Goal: Feedback & Contribution: Leave review/rating

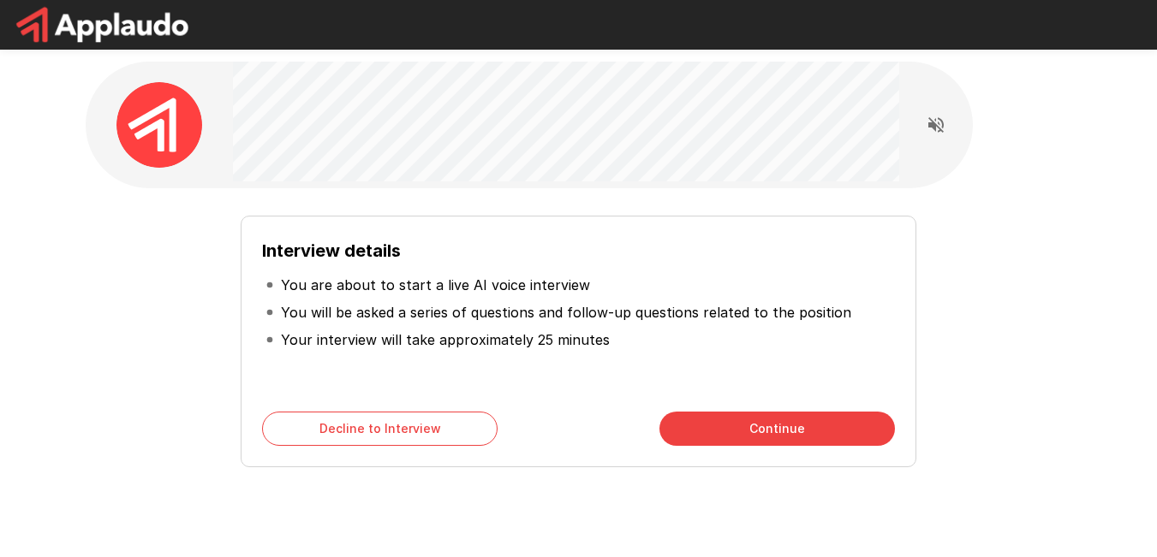
click at [763, 436] on button "Continue" at bounding box center [776, 429] width 235 height 34
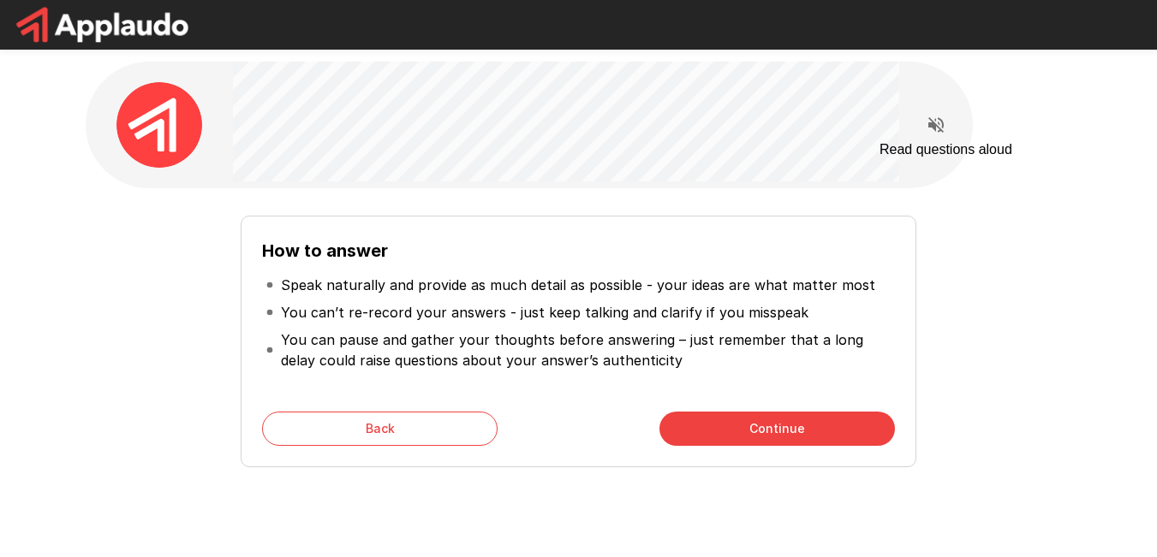
click at [935, 132] on icon "Read questions aloud" at bounding box center [935, 125] width 21 height 21
click at [793, 429] on button "Continue" at bounding box center [776, 429] width 235 height 34
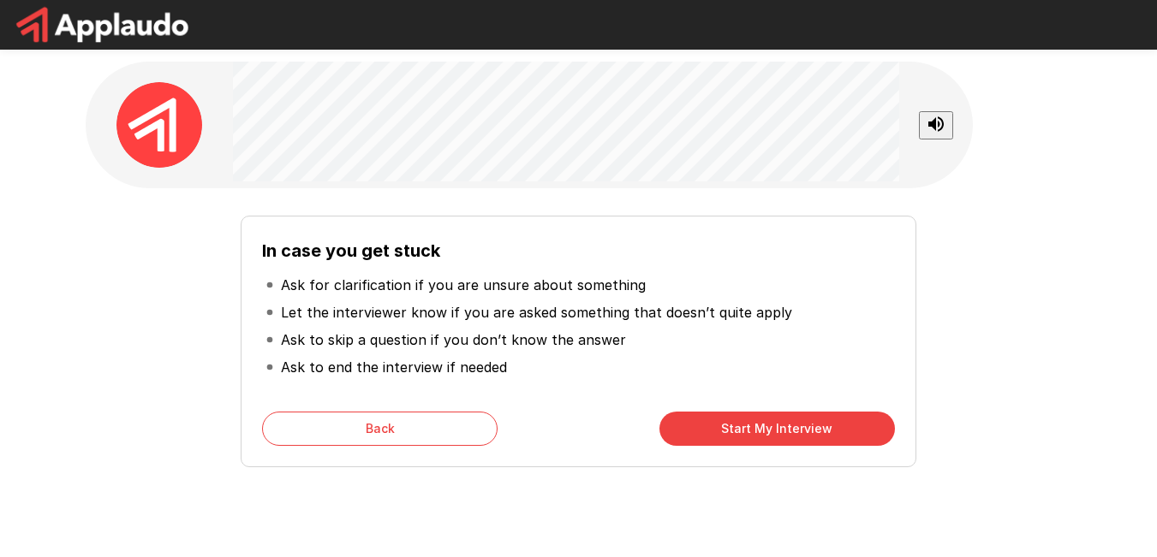
click at [793, 429] on button "Start My Interview" at bounding box center [776, 429] width 235 height 34
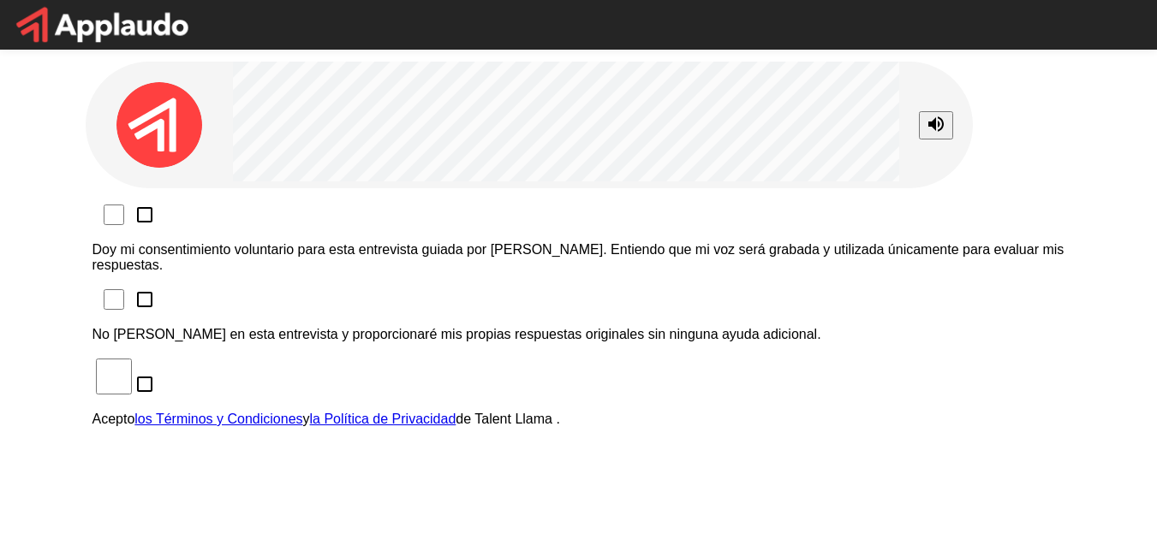
click at [984, 242] on div "Doy mi consentimiento voluntario para esta entrevista guiada por [PERSON_NAME].…" at bounding box center [578, 321] width 972 height 239
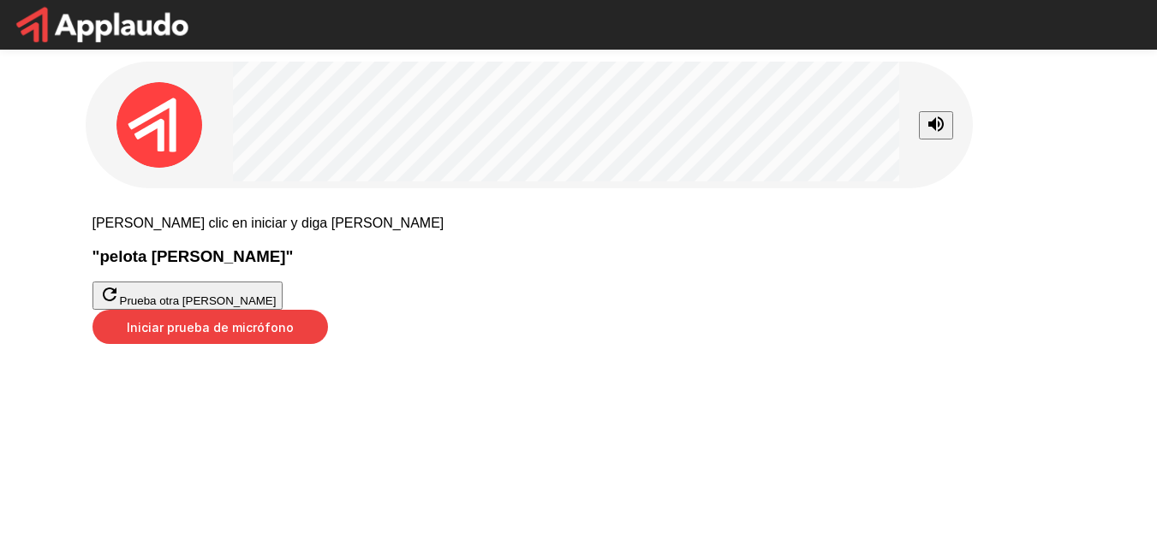
click at [120, 305] on icon "button" at bounding box center [109, 294] width 21 height 21
click at [294, 335] on font "Iniciar prueba de micrófono" at bounding box center [210, 327] width 167 height 15
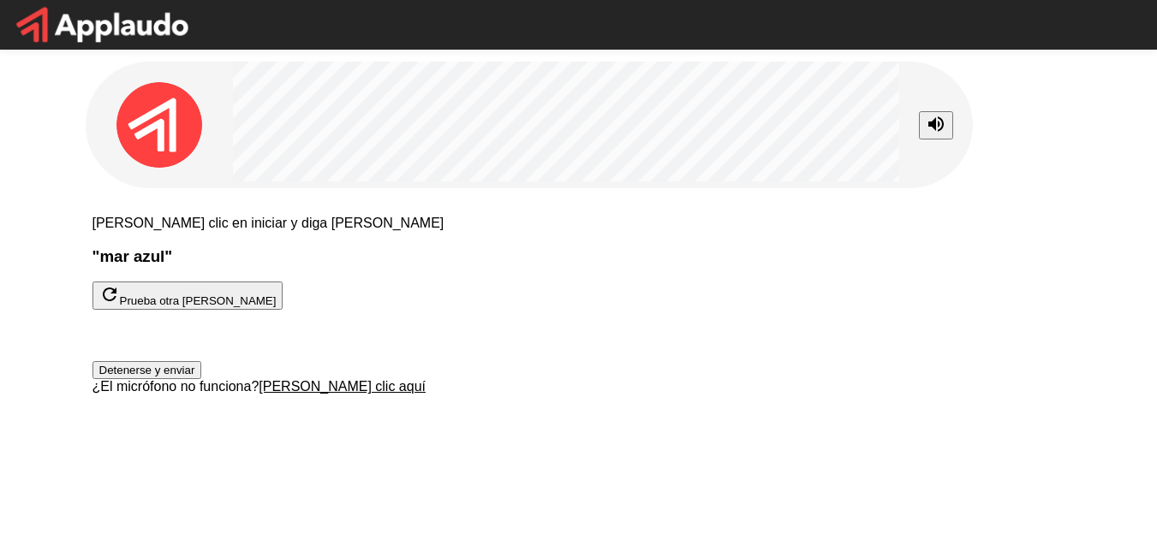
click at [195, 377] on font "Detenerse y enviar" at bounding box center [147, 370] width 96 height 13
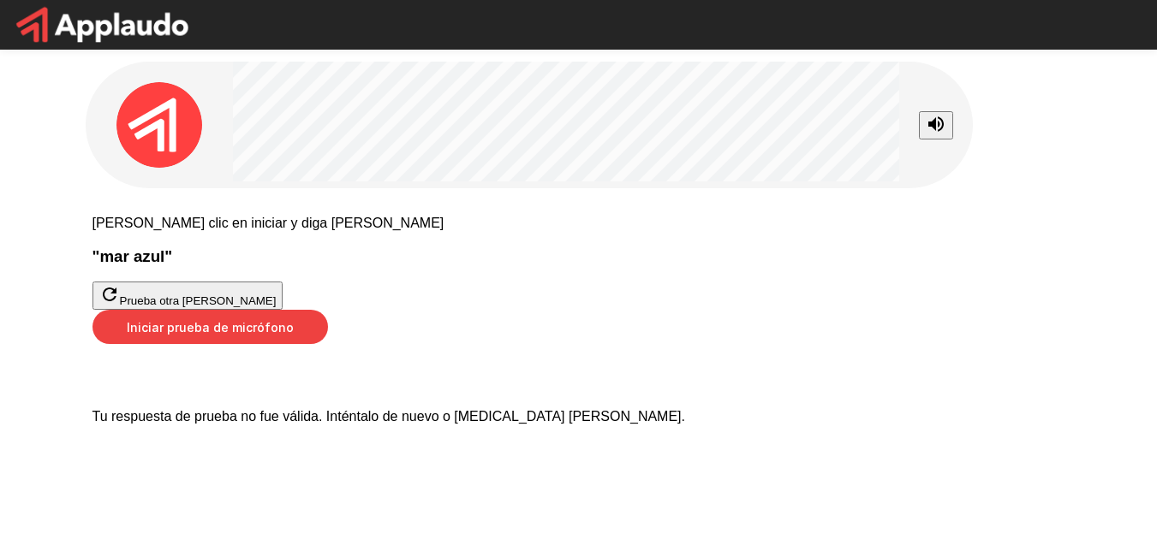
click at [294, 335] on font "Iniciar prueba de micrófono" at bounding box center [210, 327] width 167 height 15
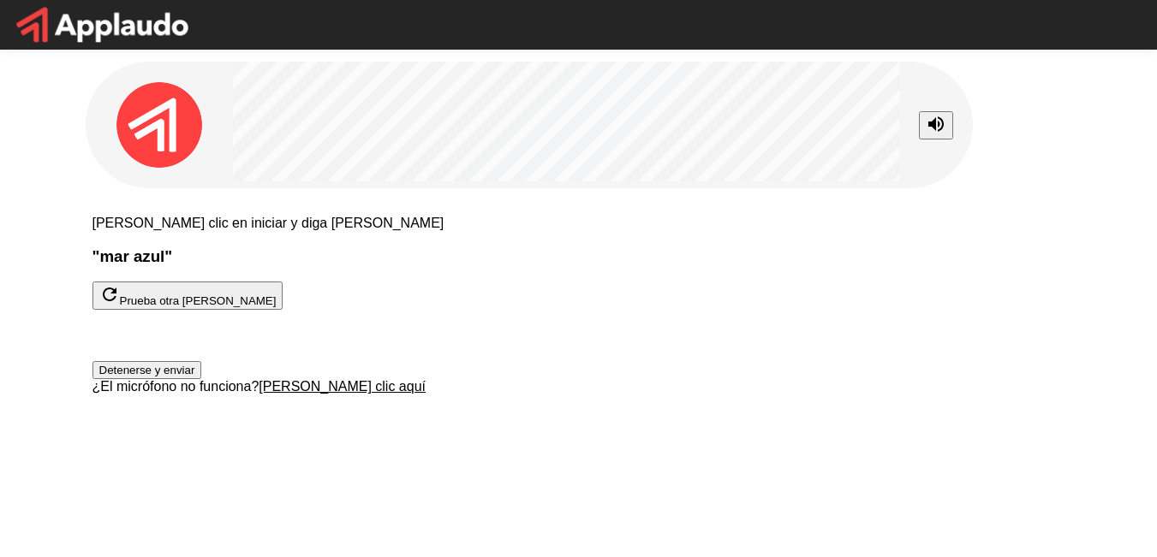
scroll to position [119, 0]
click at [195, 377] on font "Detenerse y enviar" at bounding box center [147, 370] width 96 height 13
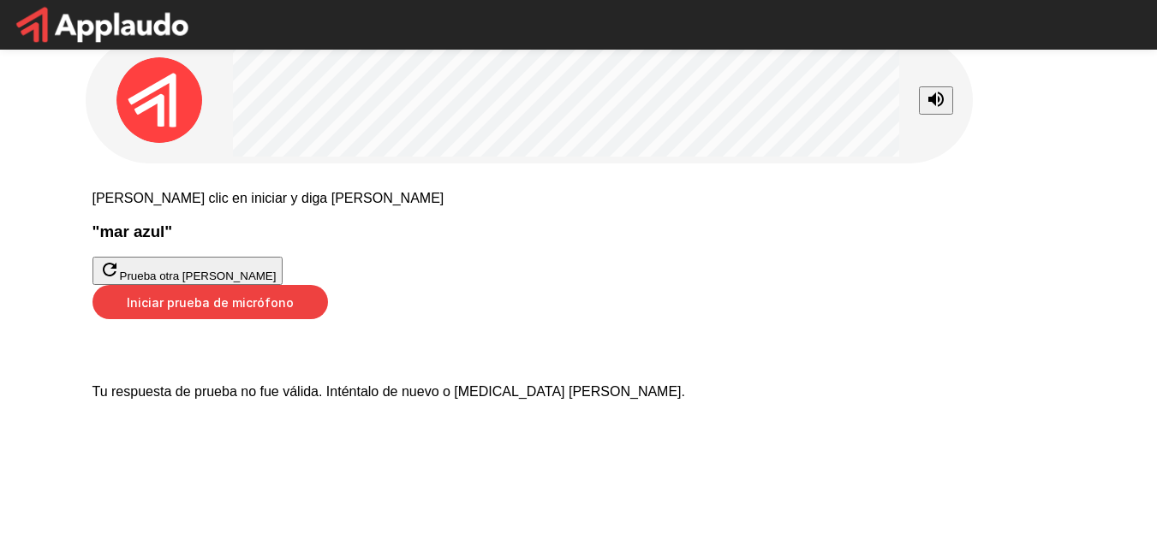
scroll to position [71, 0]
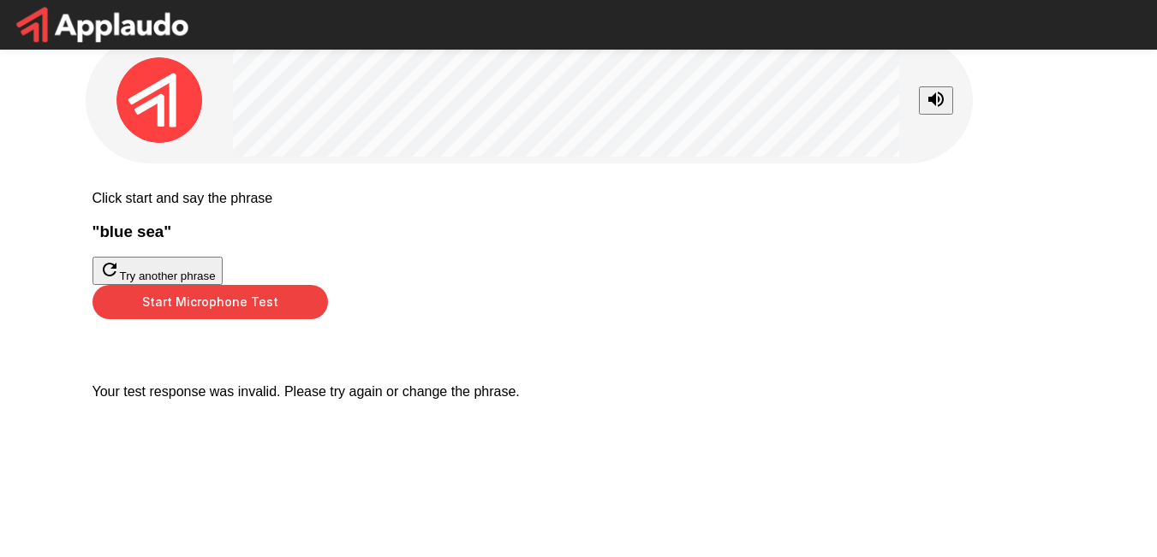
click at [328, 319] on button "Start Microphone Test" at bounding box center [209, 302] width 235 height 34
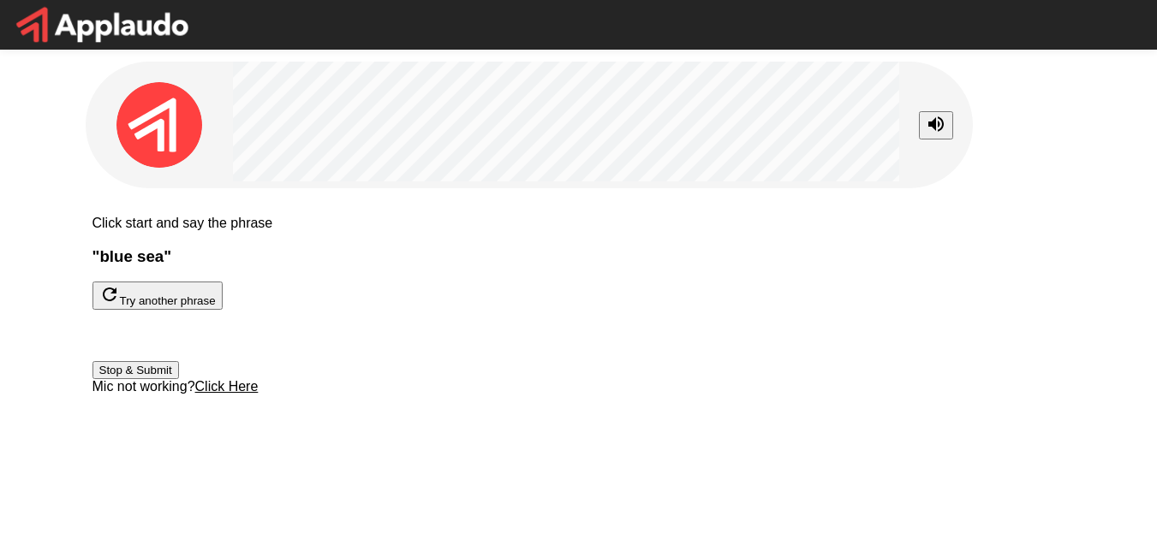
click at [179, 379] on button "Stop & Submit" at bounding box center [135, 370] width 86 height 18
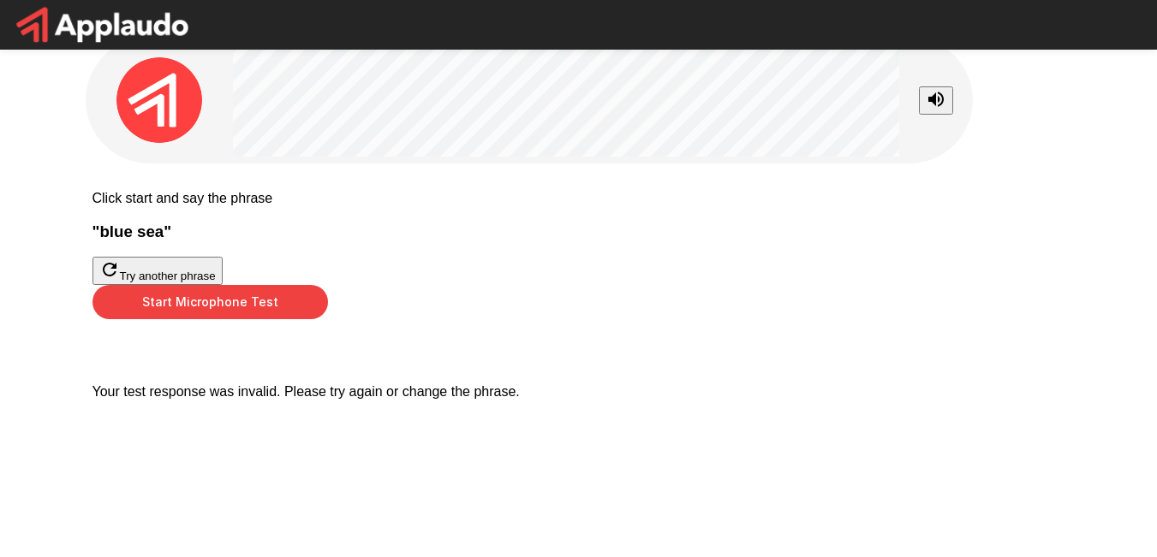
click at [328, 319] on button "Start Microphone Test" at bounding box center [209, 302] width 235 height 34
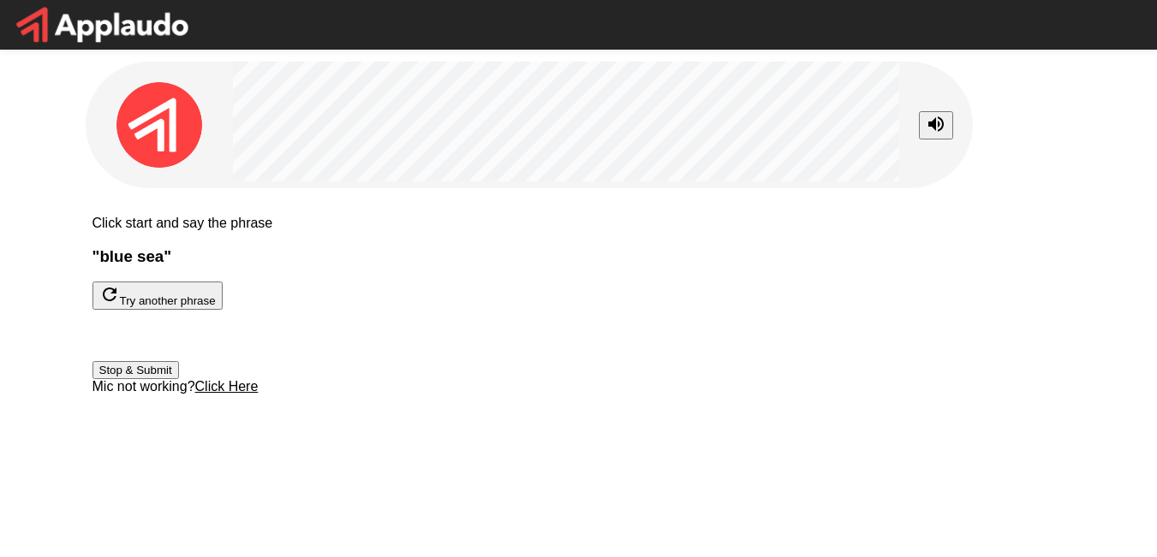
click at [179, 379] on button "Stop & Submit" at bounding box center [135, 370] width 86 height 18
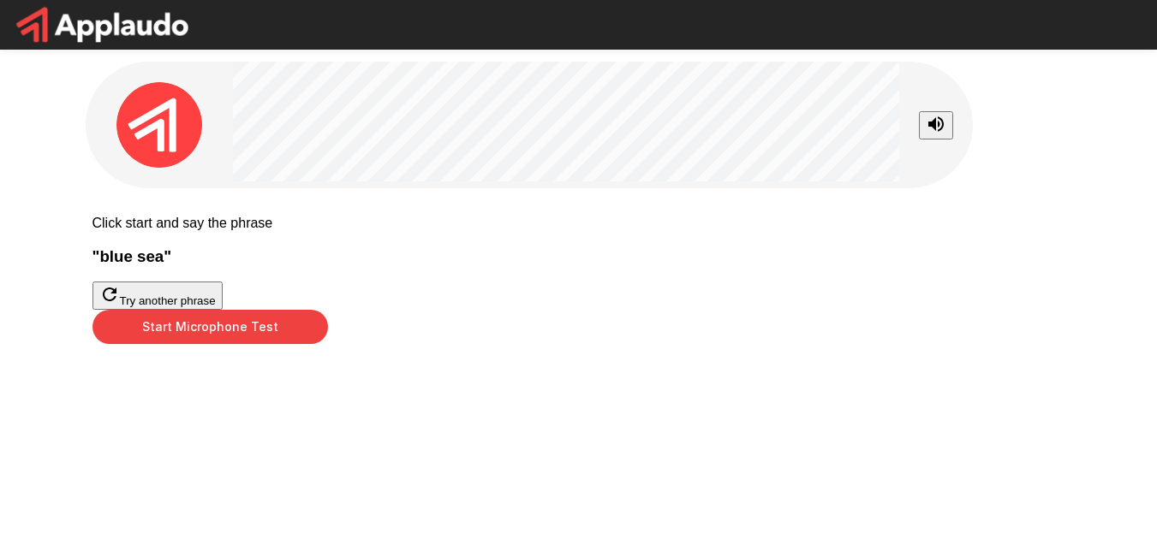
scroll to position [40, 0]
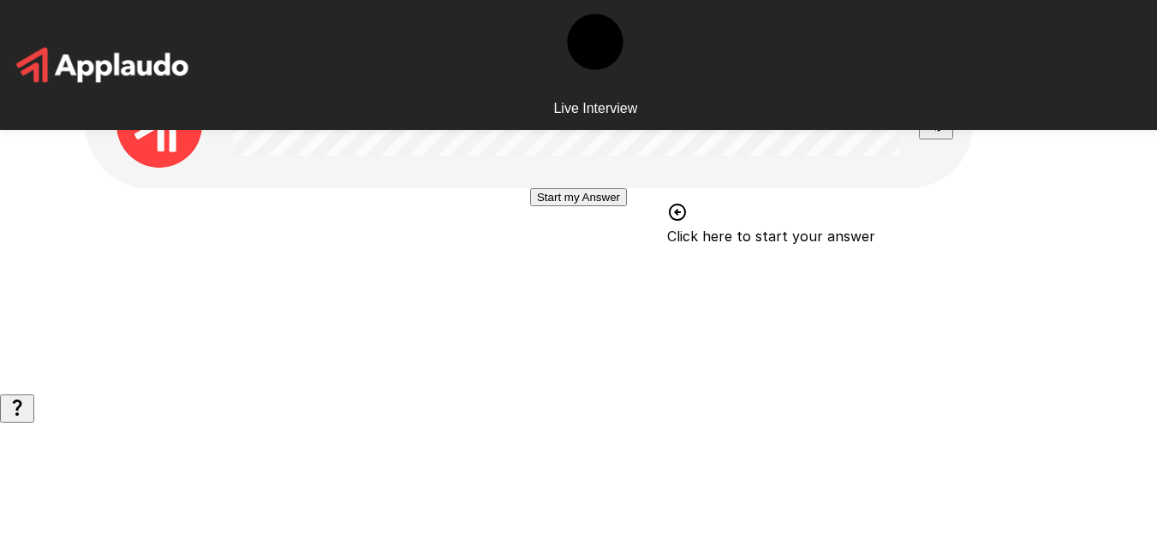
click at [576, 206] on button "Start my Answer" at bounding box center [578, 197] width 97 height 18
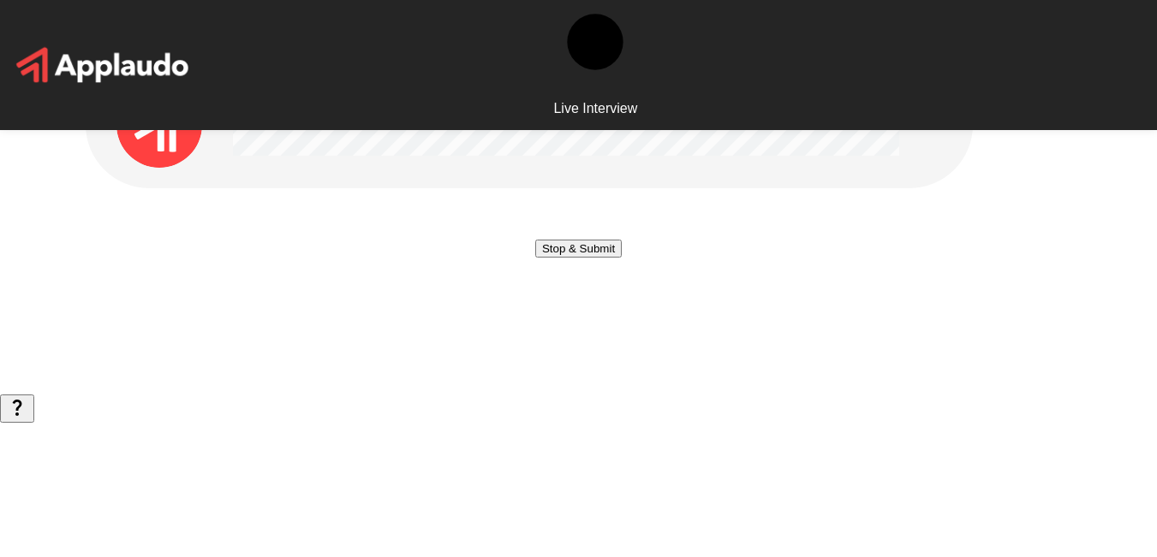
click at [565, 258] on button "Stop & Submit" at bounding box center [578, 249] width 86 height 18
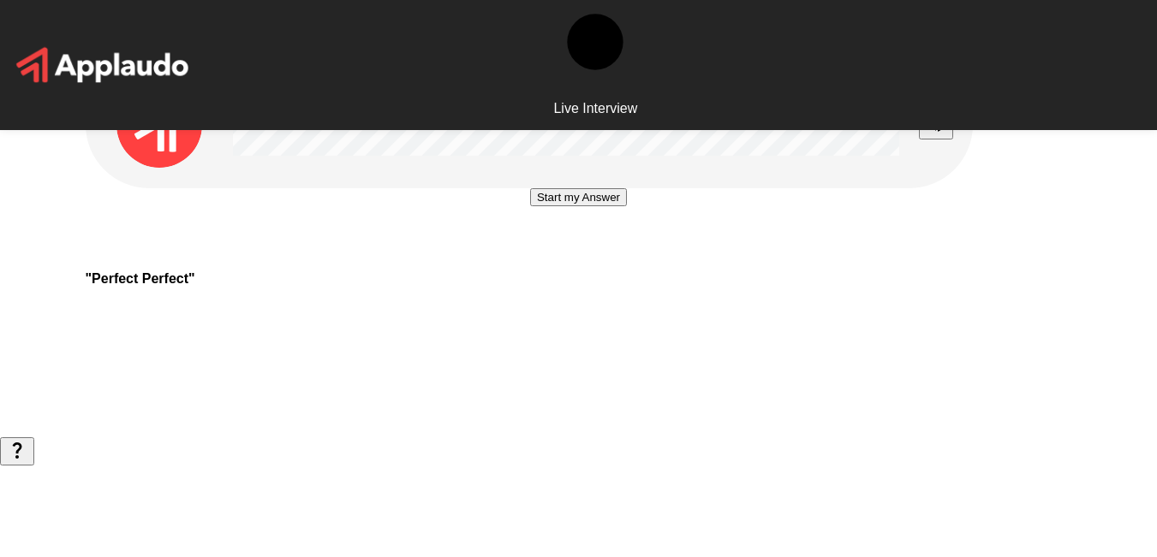
click at [598, 206] on button "Start my Answer" at bounding box center [578, 197] width 97 height 18
click at [596, 258] on button "Stop & Submit" at bounding box center [578, 249] width 86 height 18
click at [598, 206] on button "Start my Answer" at bounding box center [578, 197] width 97 height 18
click at [598, 258] on button "Stop & Submit" at bounding box center [578, 249] width 86 height 18
click at [602, 206] on button "Start my Answer" at bounding box center [578, 197] width 97 height 18
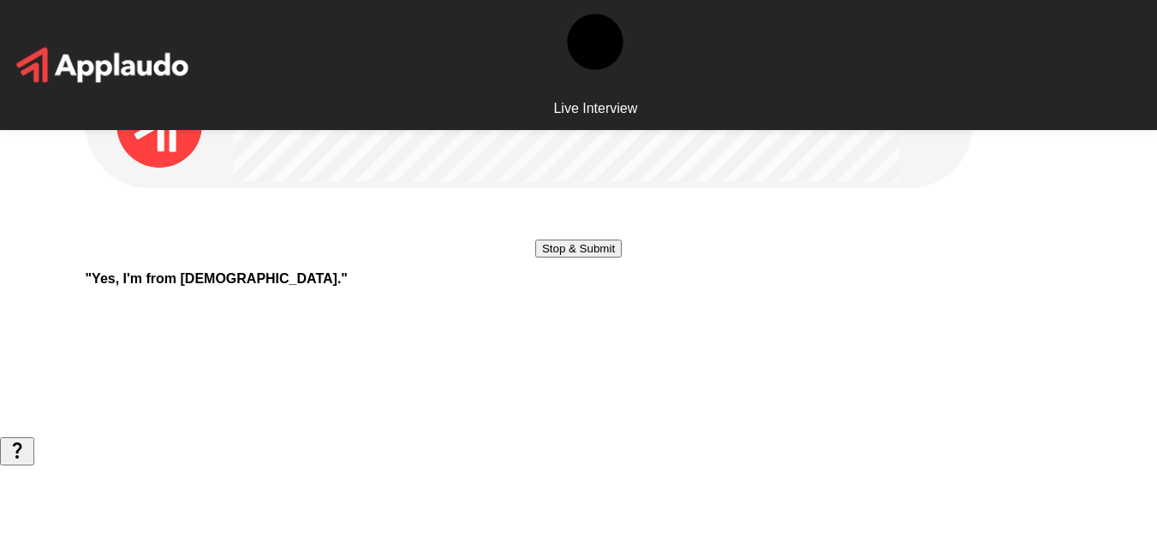
click at [601, 258] on button "Stop & Submit" at bounding box center [578, 249] width 86 height 18
click at [609, 258] on button "Stop & Submit" at bounding box center [578, 249] width 86 height 18
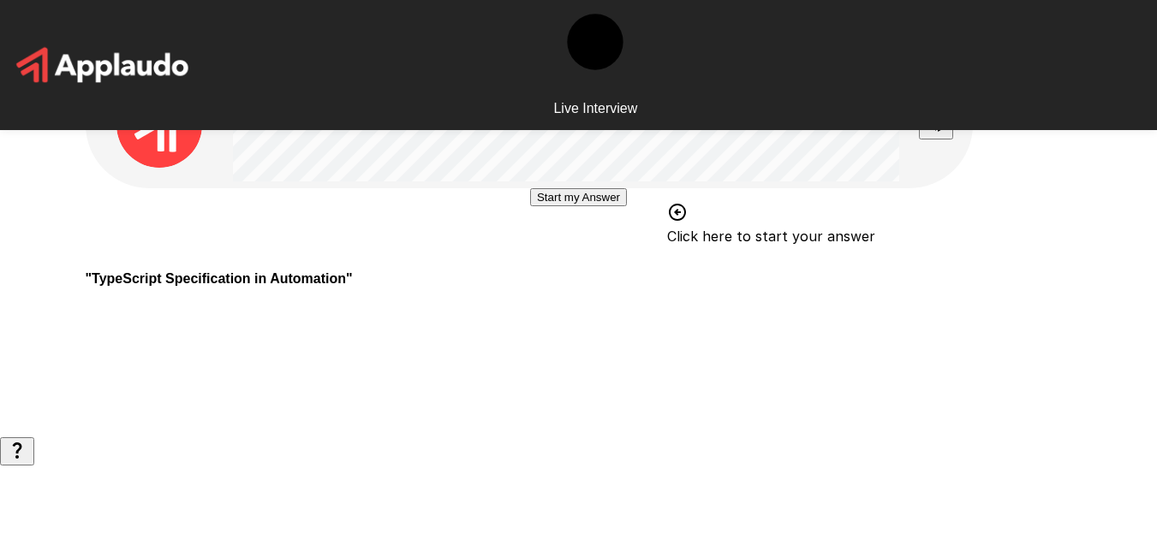
click at [574, 206] on button "Start my Answer" at bounding box center [578, 197] width 97 height 18
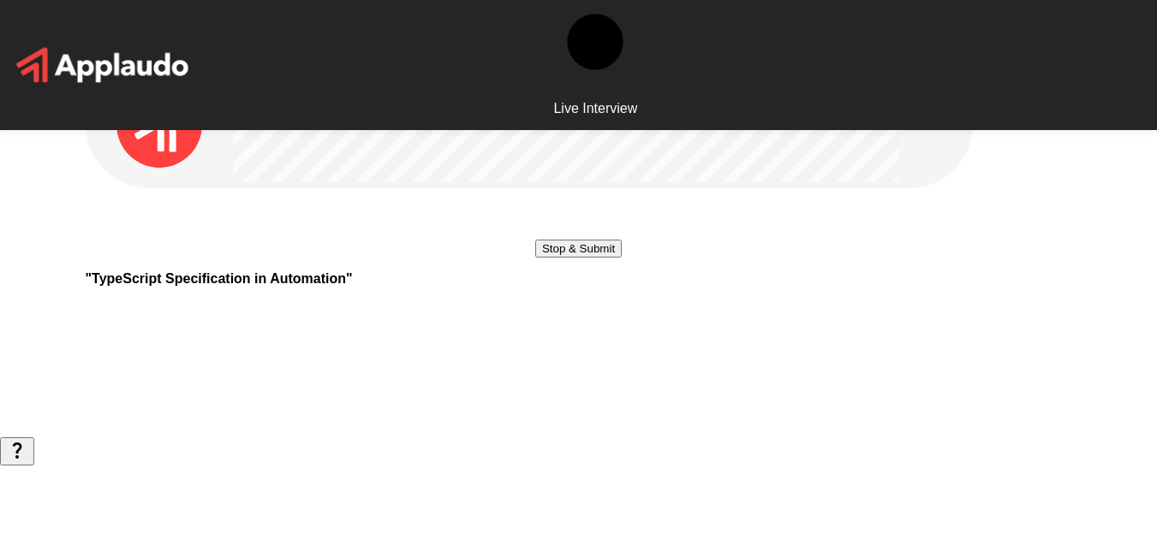
click at [589, 258] on button "Stop & Submit" at bounding box center [578, 249] width 86 height 18
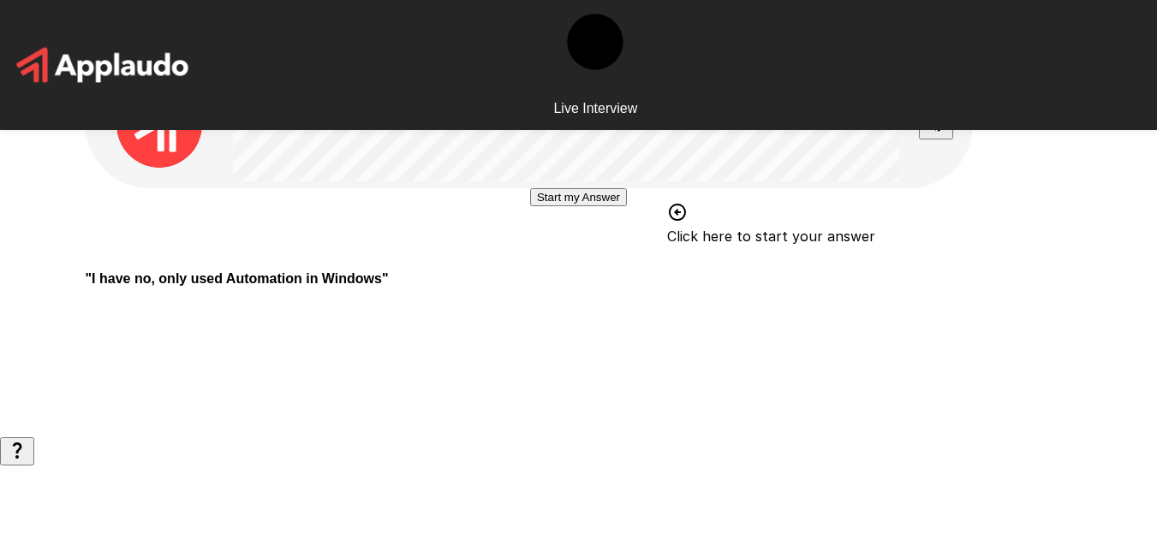
click at [576, 206] on button "Start my Answer" at bounding box center [578, 197] width 97 height 18
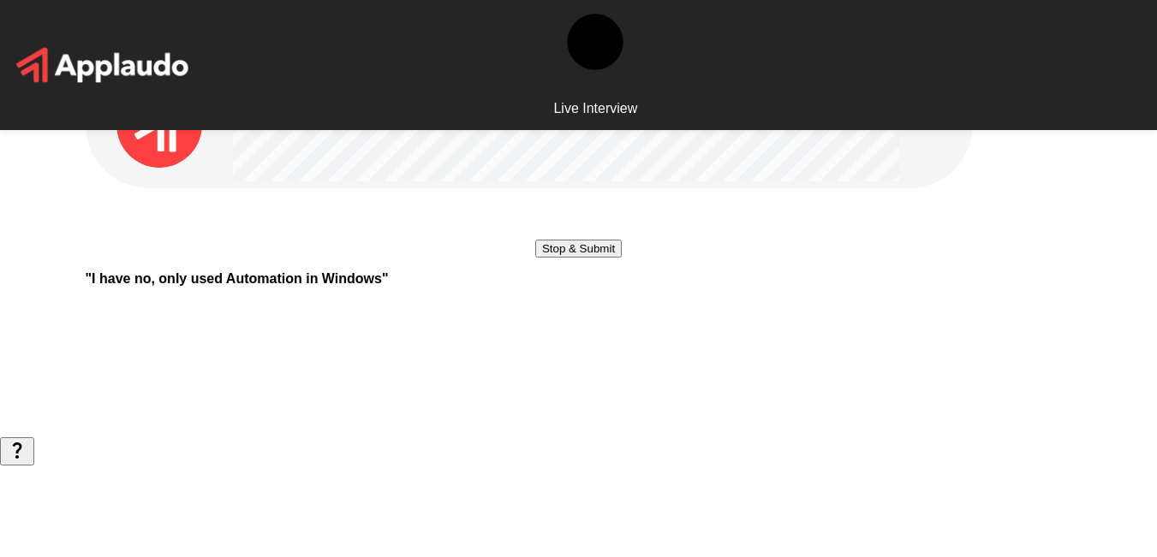
click at [576, 258] on button "Stop & Submit" at bounding box center [578, 249] width 86 height 18
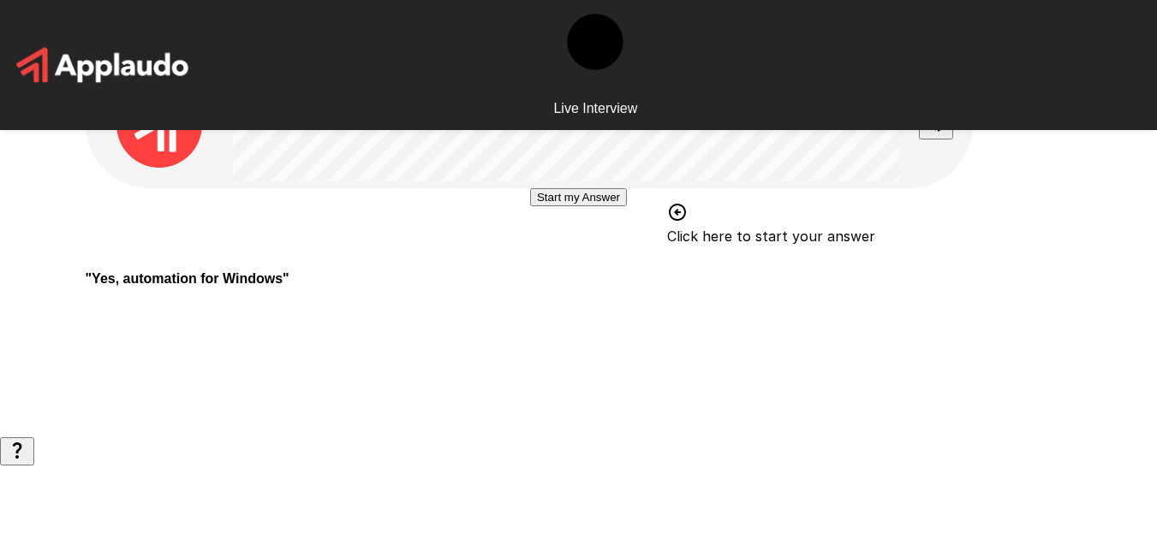
click at [597, 206] on button "Start my Answer" at bounding box center [578, 197] width 97 height 18
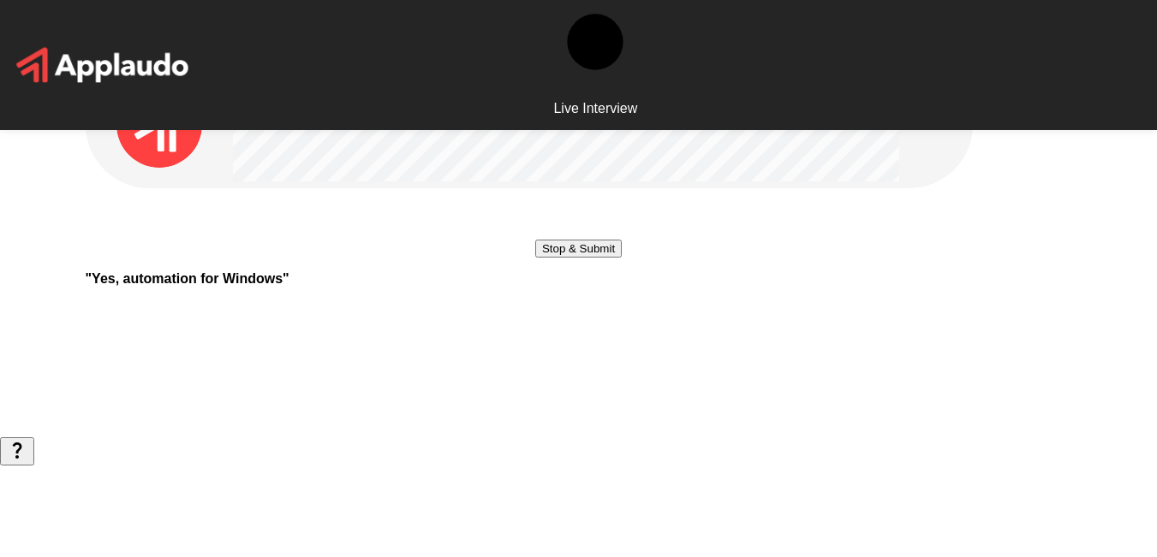
click at [598, 258] on button "Stop & Submit" at bounding box center [578, 249] width 86 height 18
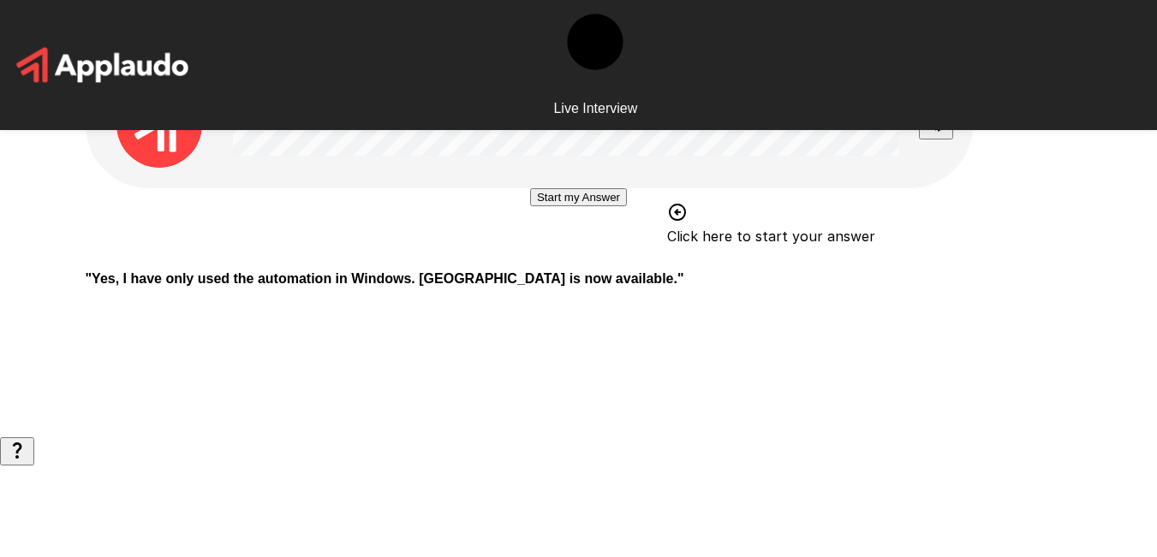
click at [598, 206] on button "Start my Answer" at bounding box center [578, 197] width 97 height 18
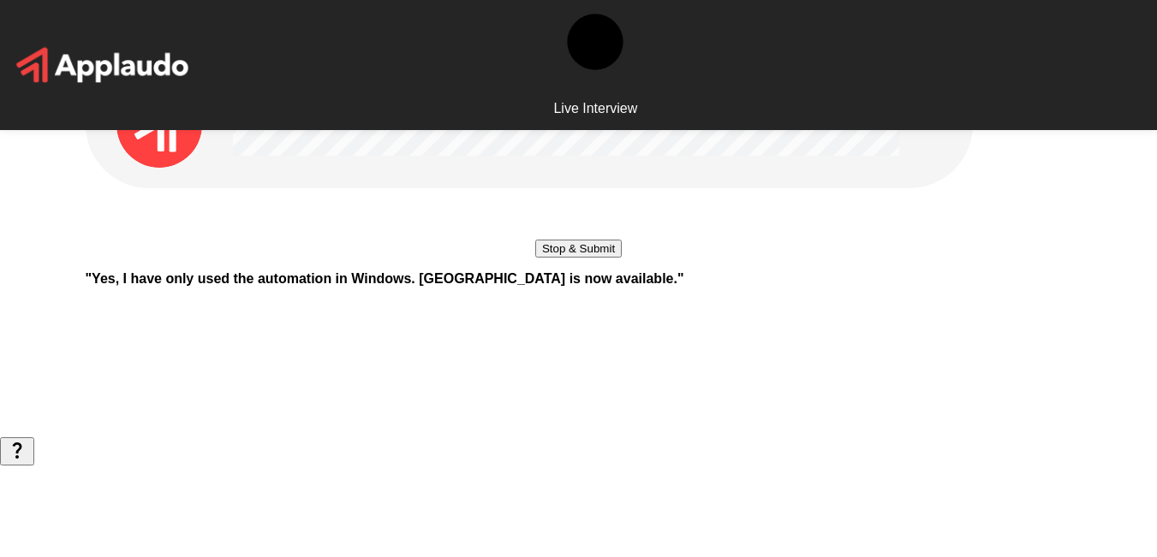
click at [595, 258] on button "Stop & Submit" at bounding box center [578, 249] width 86 height 18
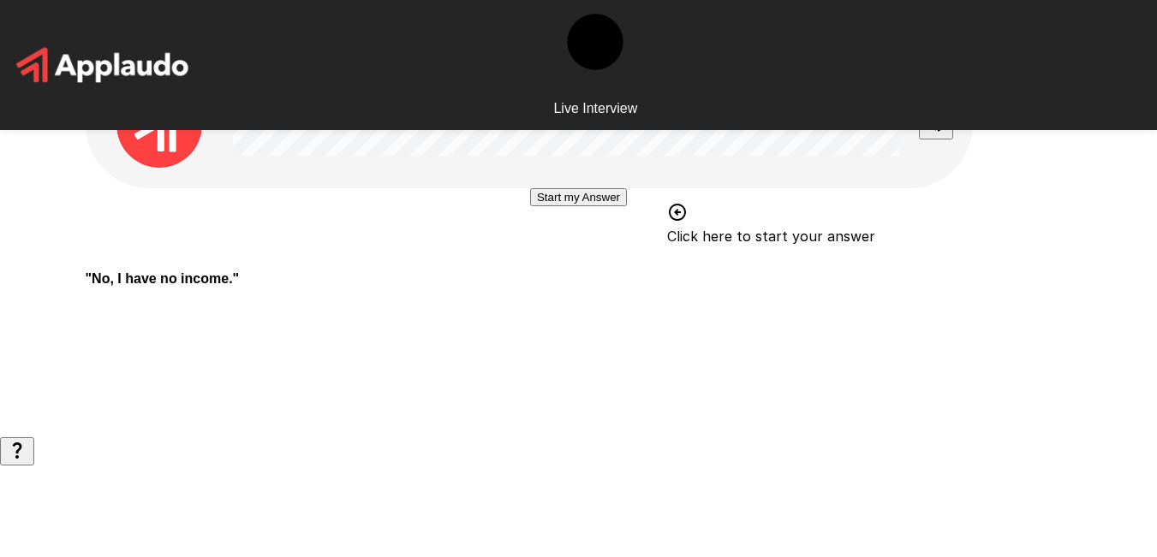
click at [585, 206] on button "Start my Answer" at bounding box center [578, 197] width 97 height 18
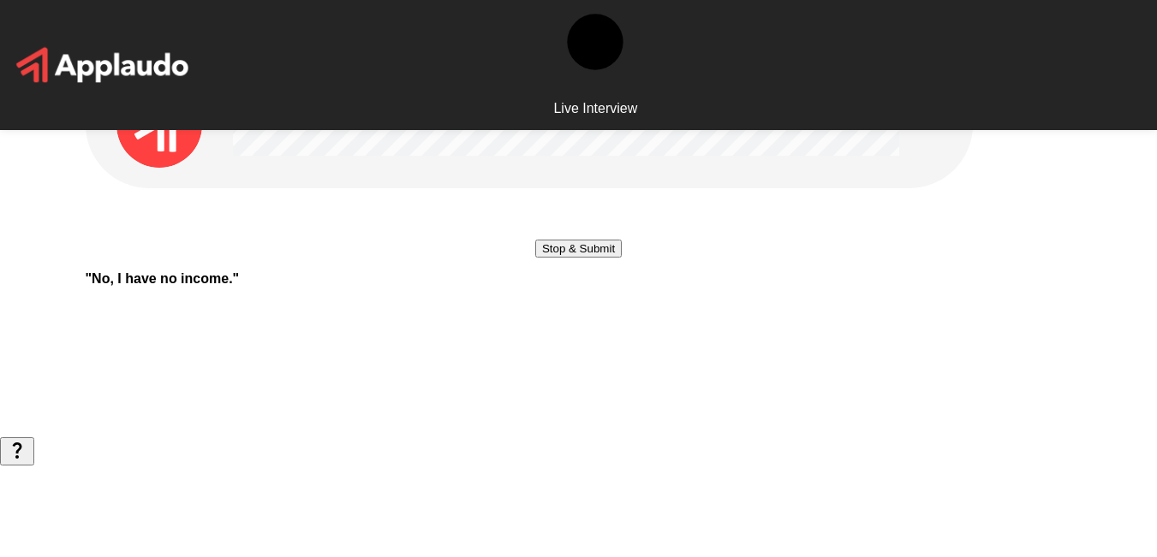
click at [573, 258] on button "Stop & Submit" at bounding box center [578, 249] width 86 height 18
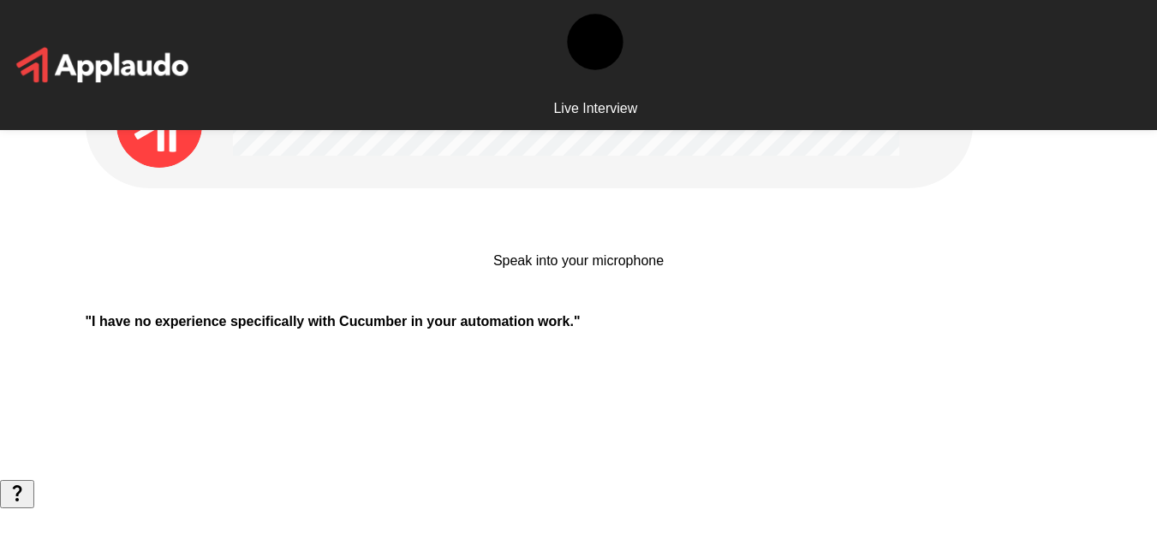
click at [559, 240] on div at bounding box center [526, 213] width 66 height 51
click at [574, 269] on p "Speak into your microphone" at bounding box center [578, 260] width 170 height 15
click at [512, 269] on p "Speak into your microphone" at bounding box center [578, 260] width 170 height 15
click at [559, 240] on div at bounding box center [526, 213] width 66 height 51
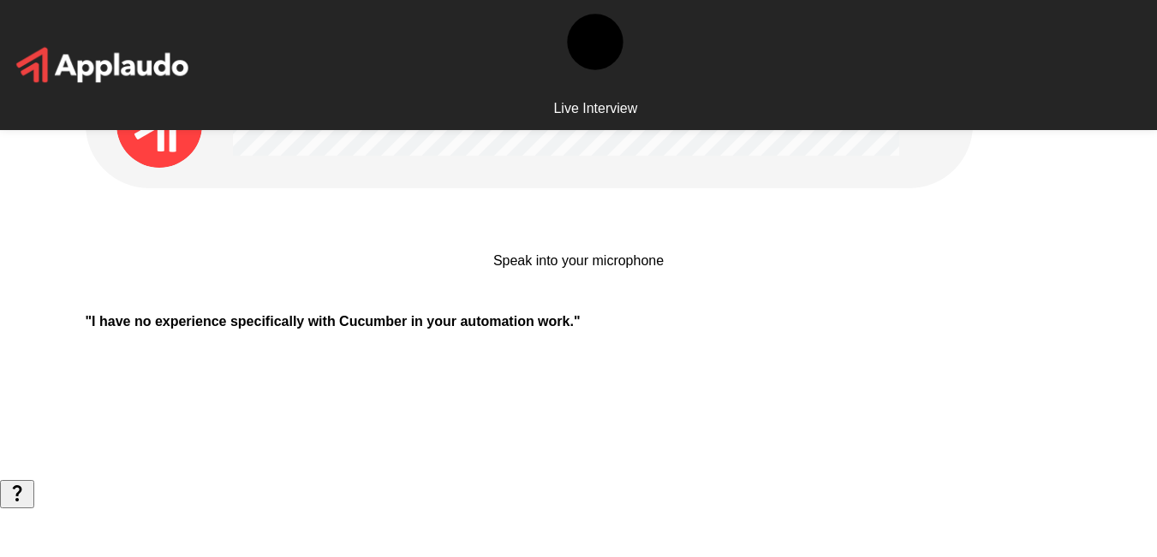
click at [559, 240] on div at bounding box center [526, 213] width 66 height 51
click at [663, 300] on div "Speak into your microphone Stop & Submit" at bounding box center [578, 244] width 170 height 112
click at [633, 330] on p "" I have no experience specifically with Cucumber in your automation work. "" at bounding box center [579, 321] width 986 height 15
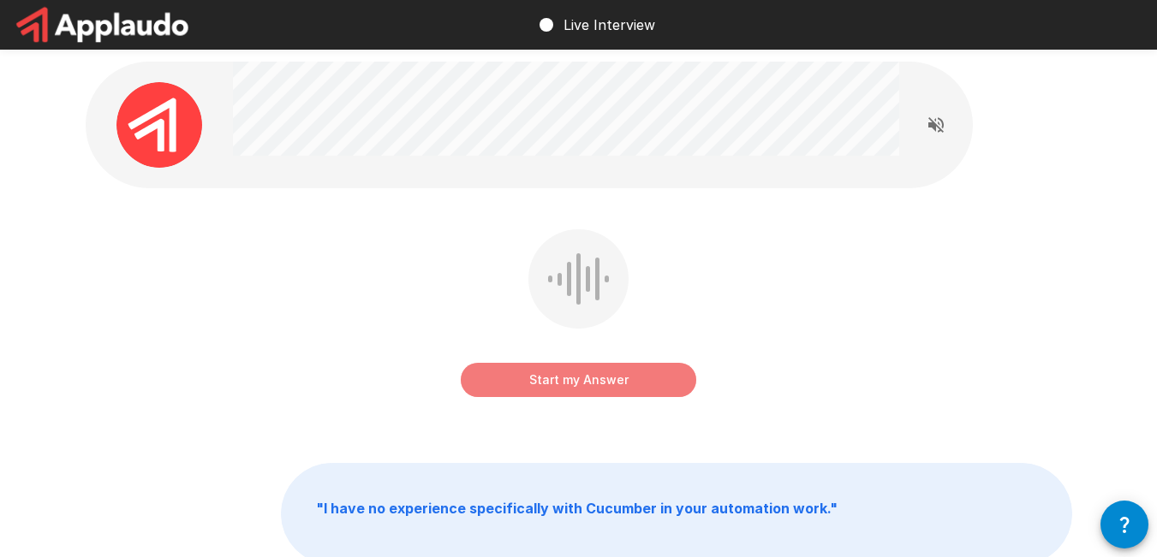
click at [599, 375] on button "Start my Answer" at bounding box center [578, 380] width 235 height 34
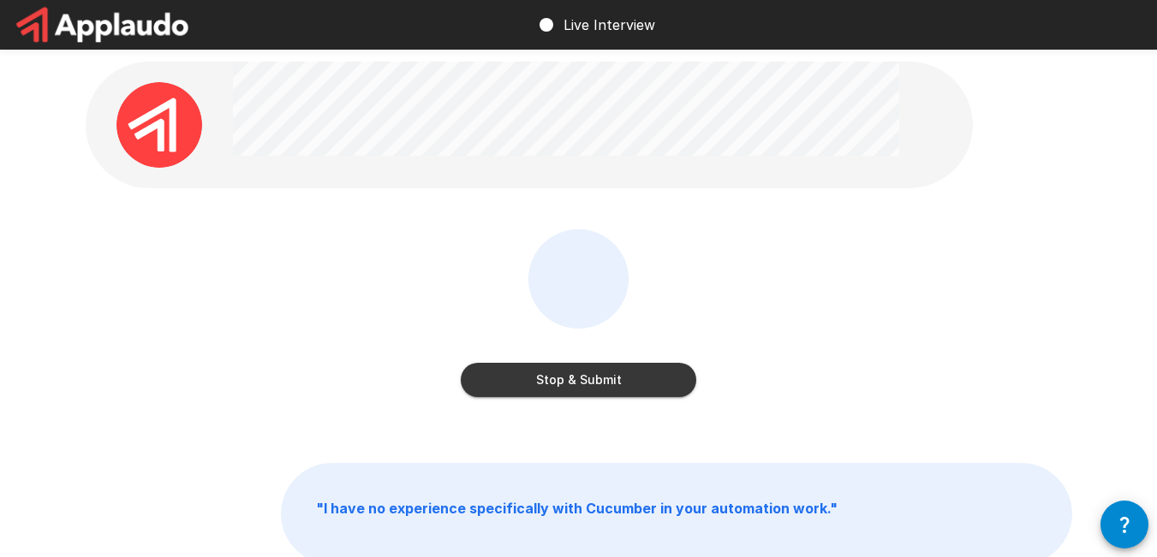
click at [599, 375] on button "Stop & Submit" at bounding box center [578, 380] width 235 height 34
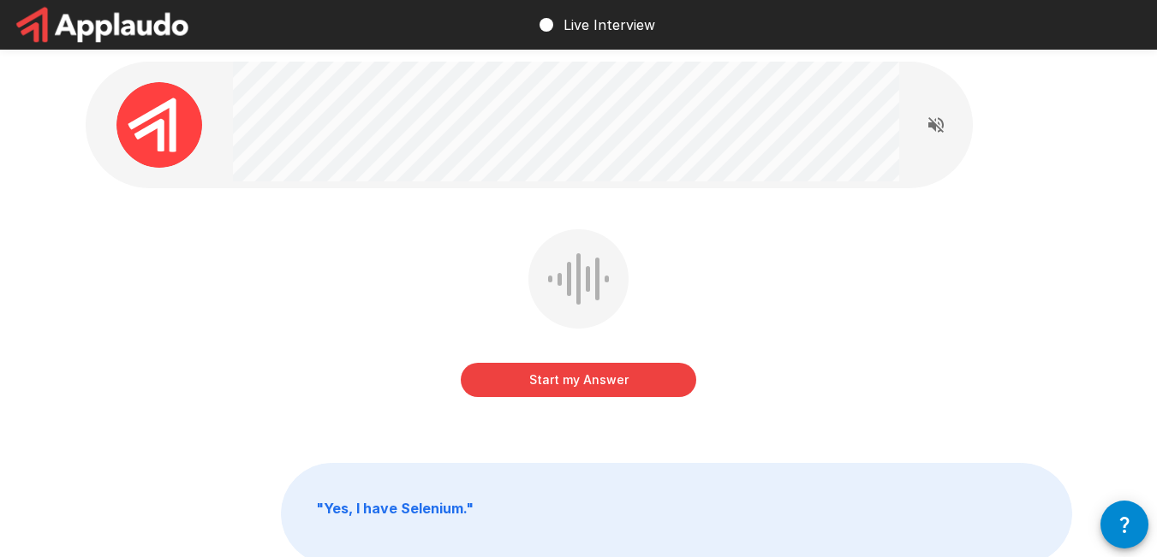
click at [574, 378] on button "Start my Answer" at bounding box center [578, 380] width 235 height 34
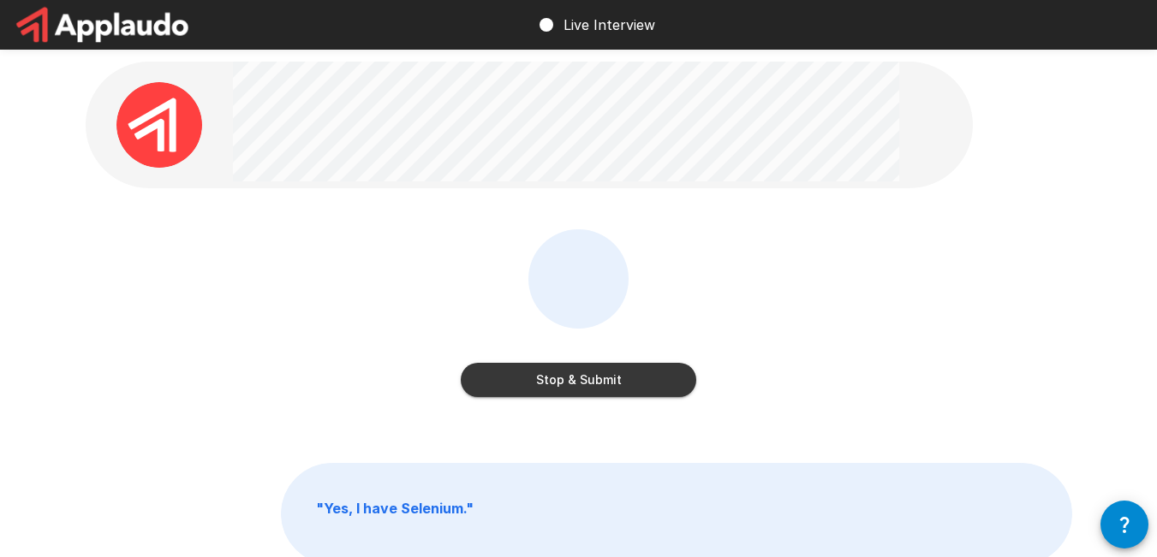
click at [573, 376] on button "Stop & Submit" at bounding box center [578, 380] width 235 height 34
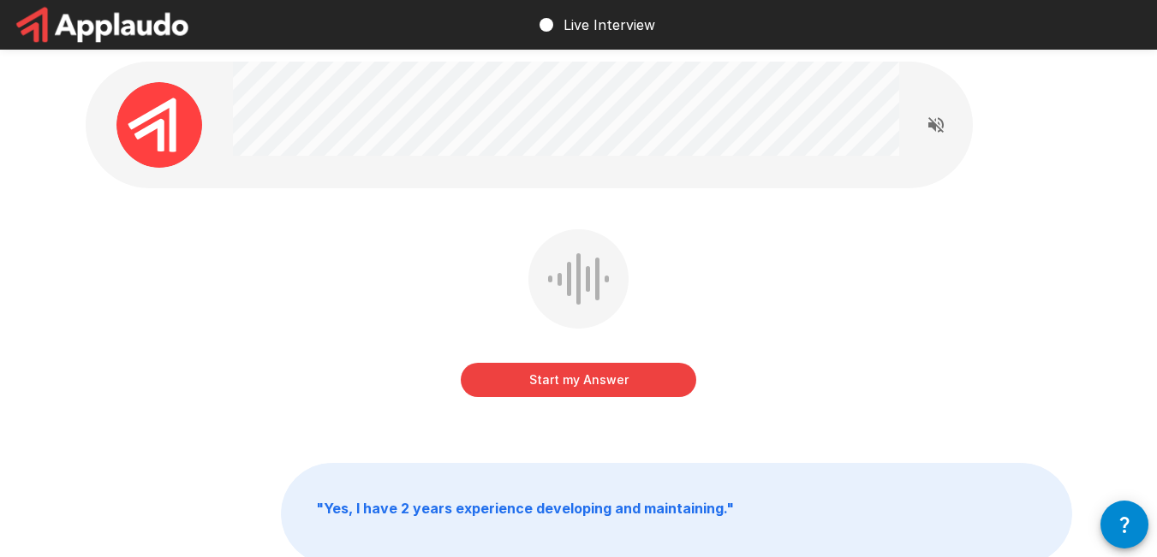
click at [569, 380] on button "Start my Answer" at bounding box center [578, 380] width 235 height 34
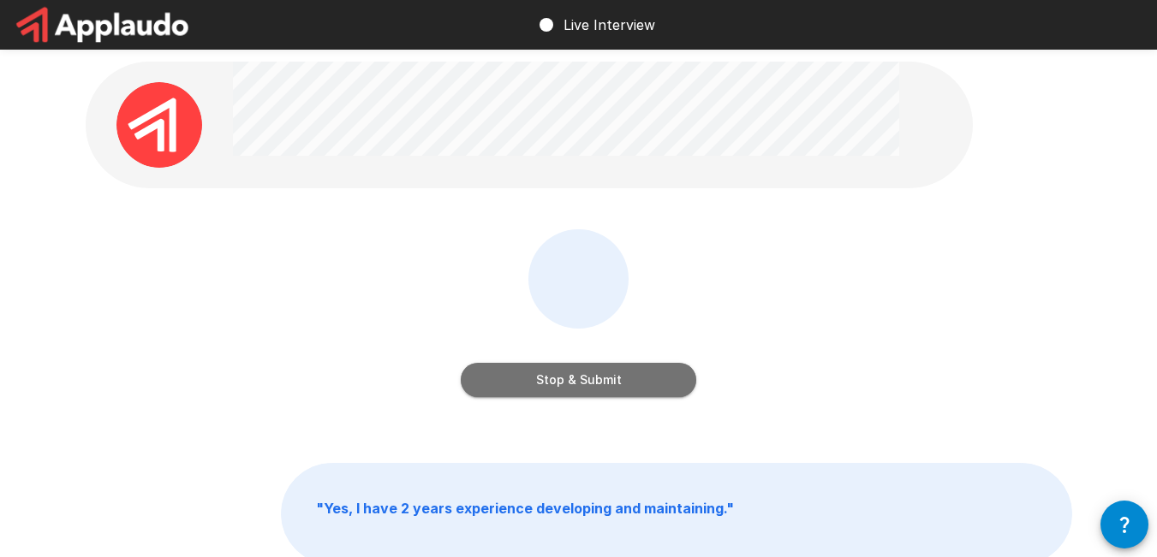
click at [569, 380] on button "Stop & Submit" at bounding box center [578, 380] width 235 height 34
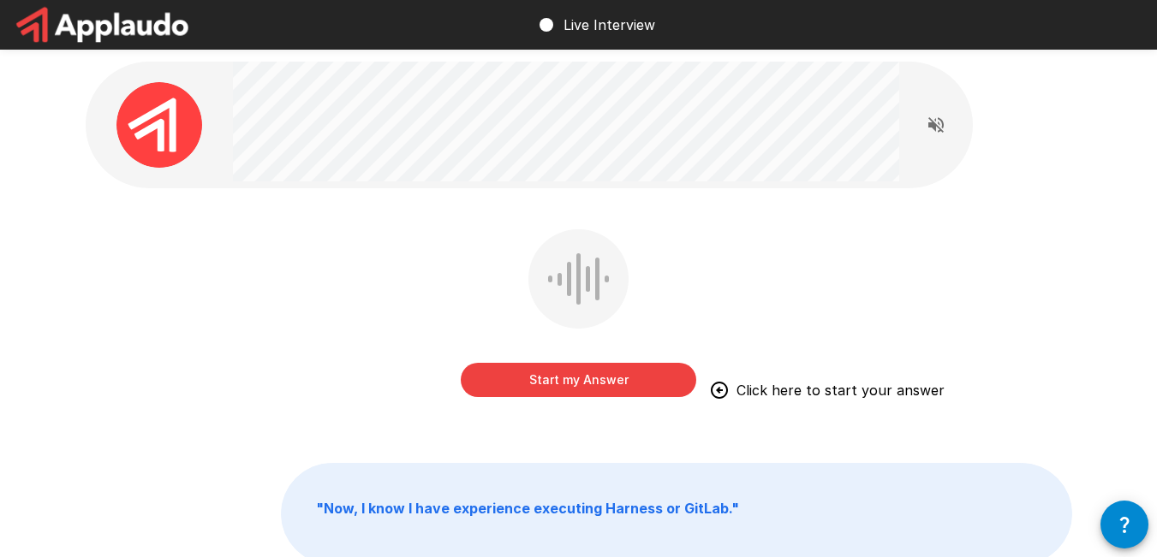
click at [632, 376] on button "Start my Answer" at bounding box center [578, 380] width 235 height 34
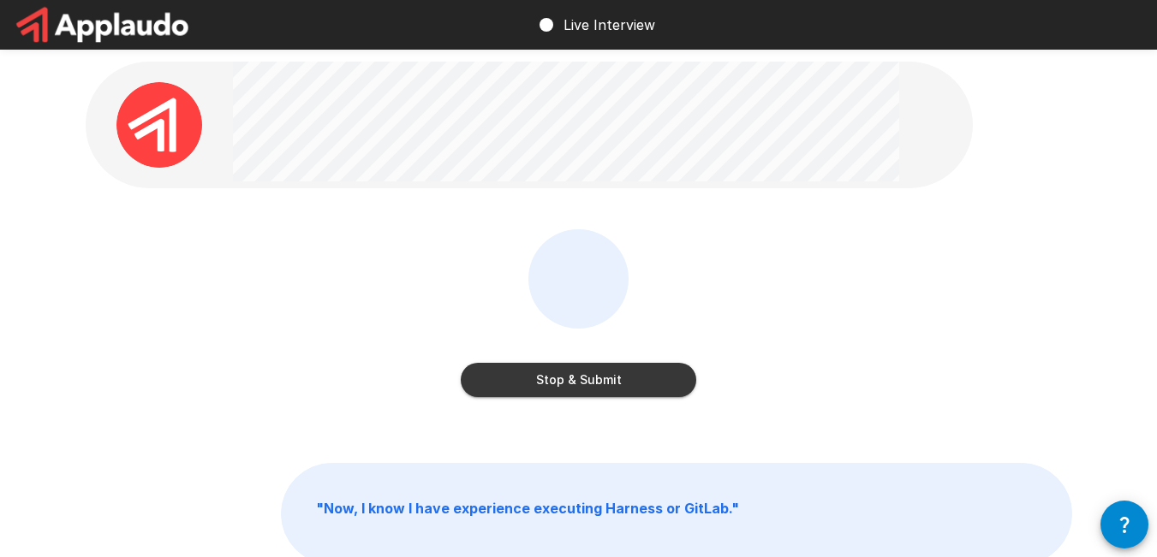
click at [592, 383] on button "Stop & Submit" at bounding box center [578, 380] width 235 height 34
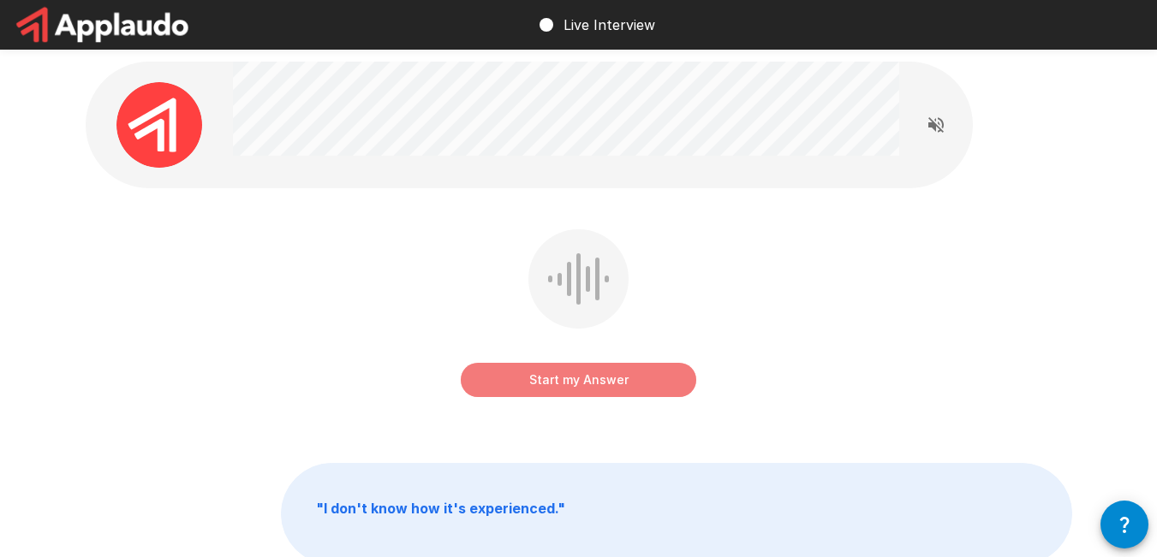
click at [592, 383] on button "Start my Answer" at bounding box center [578, 380] width 235 height 34
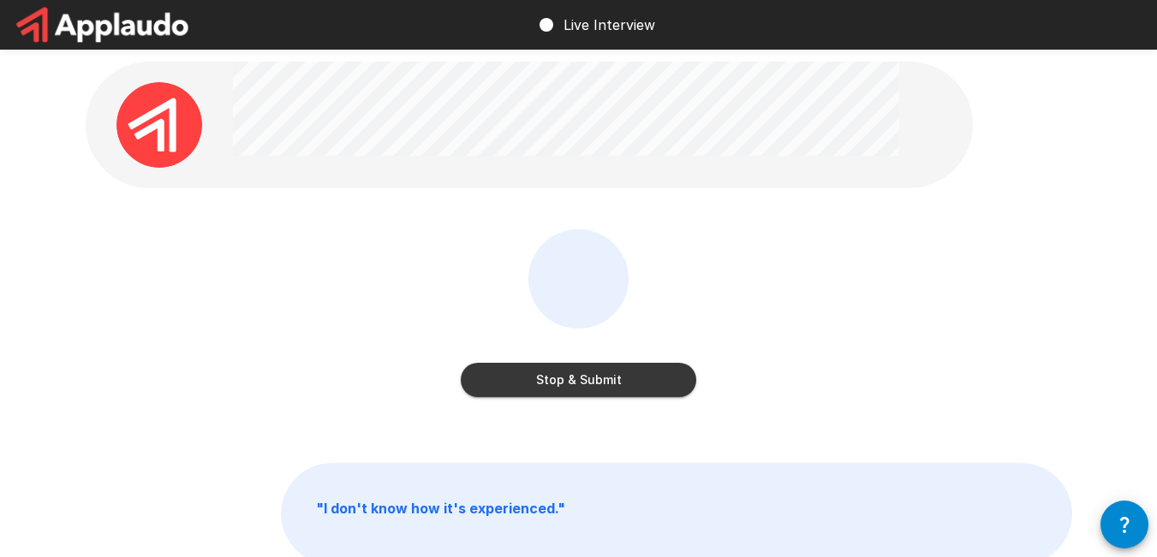
click at [592, 384] on button "Stop & Submit" at bounding box center [578, 380] width 235 height 34
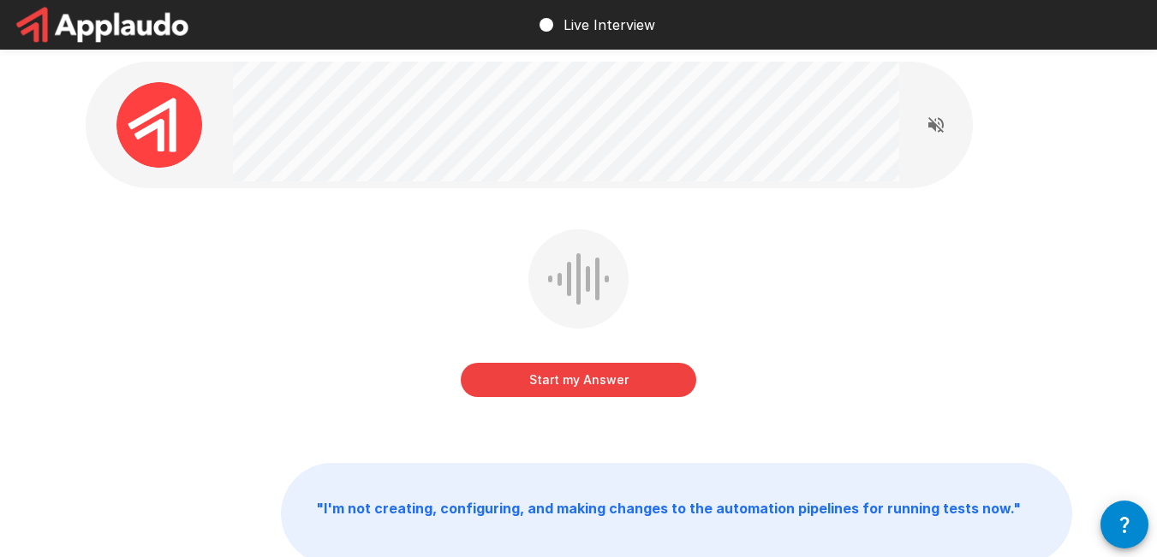
click at [592, 384] on button "Start my Answer" at bounding box center [578, 380] width 235 height 34
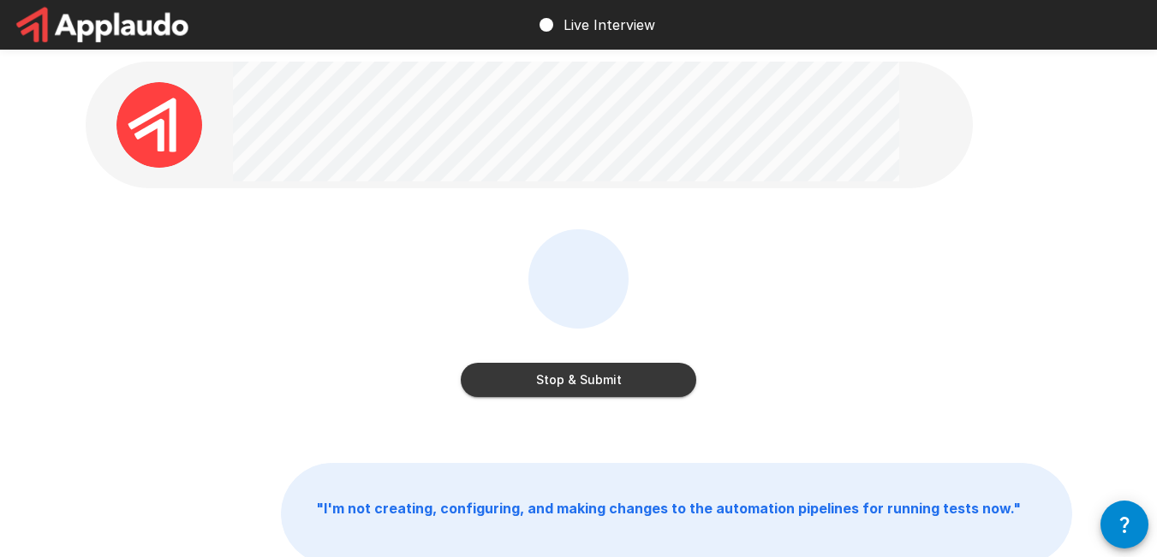
click at [592, 384] on button "Stop & Submit" at bounding box center [578, 380] width 235 height 34
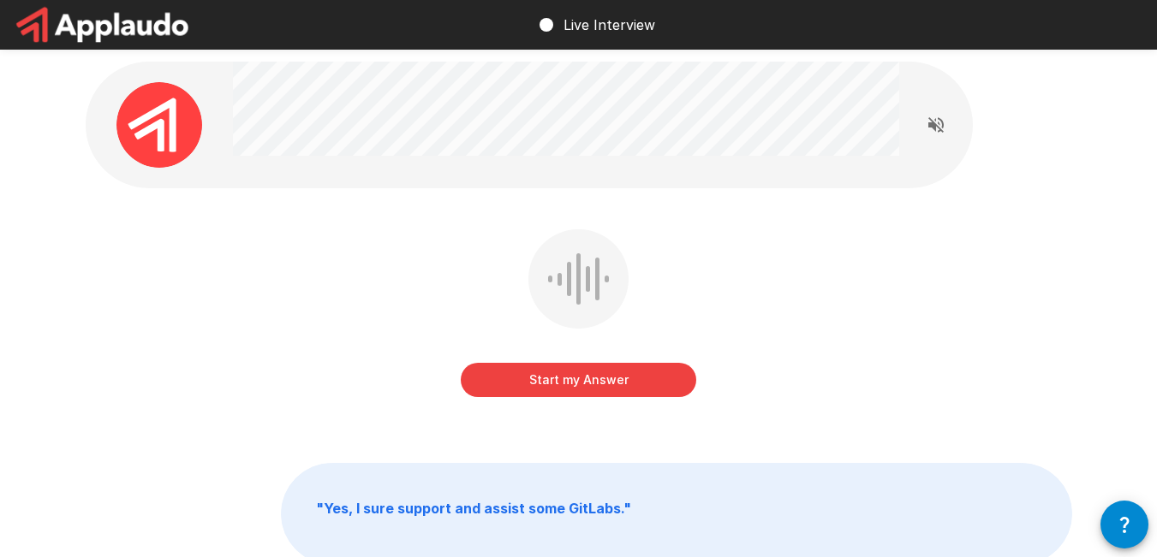
click at [592, 384] on button "Start my Answer" at bounding box center [578, 380] width 235 height 34
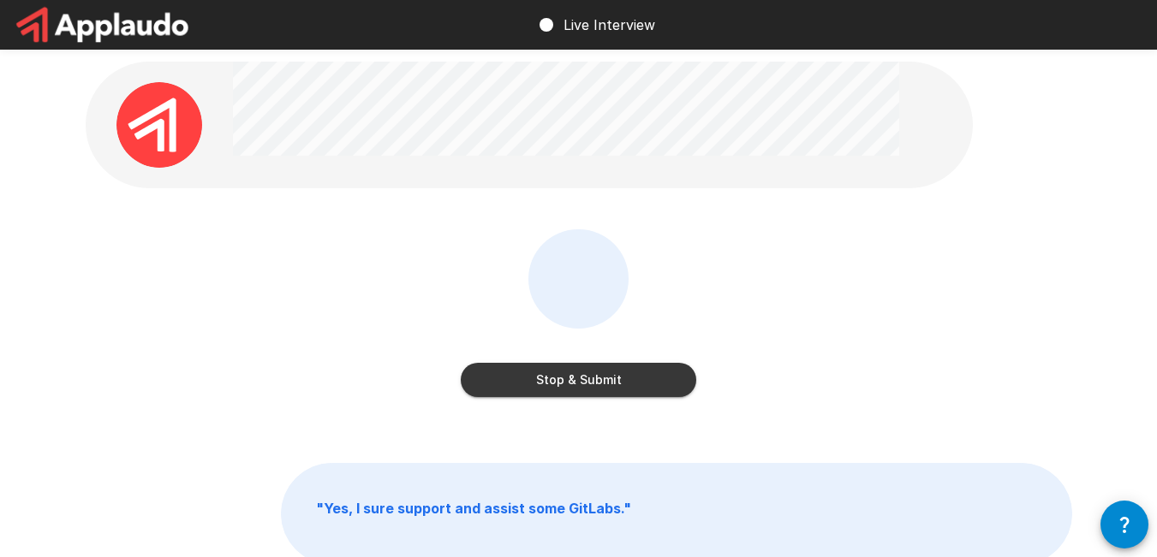
click at [592, 384] on button "Stop & Submit" at bounding box center [578, 380] width 235 height 34
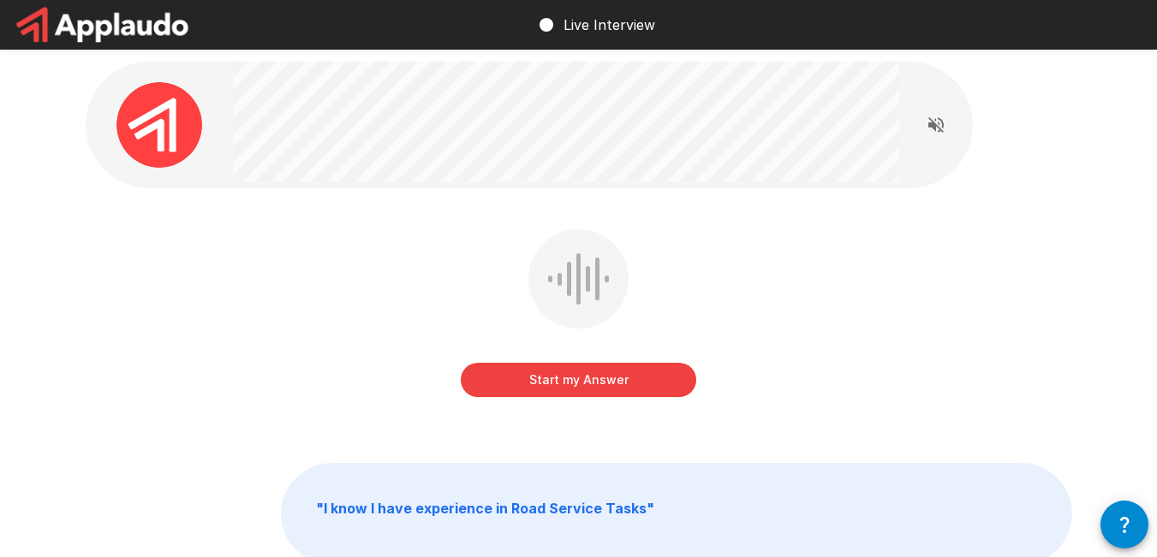
click at [592, 384] on button "Start my Answer" at bounding box center [578, 380] width 235 height 34
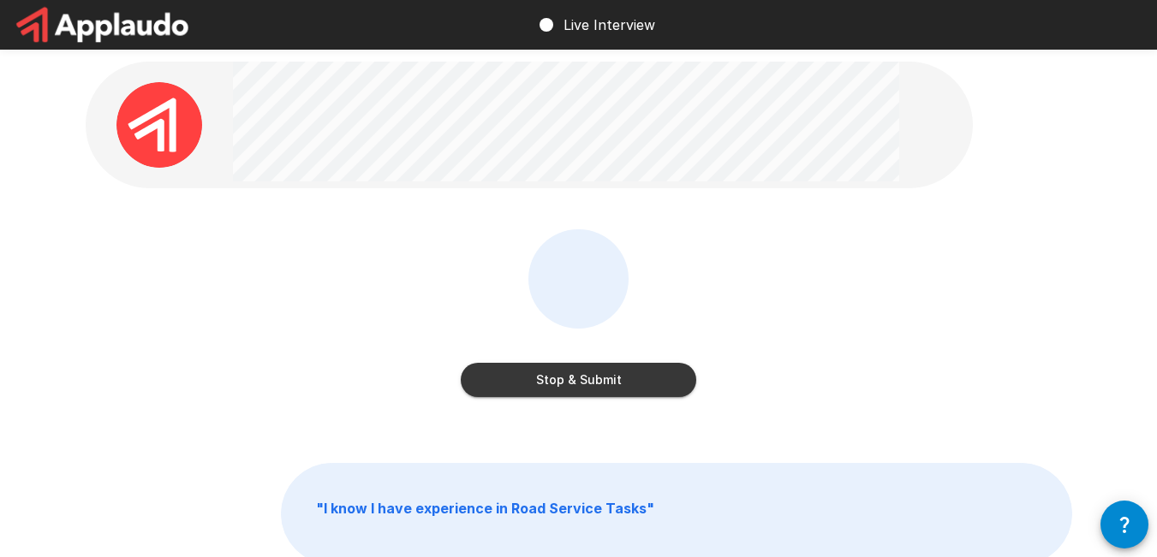
click at [592, 384] on button "Stop & Submit" at bounding box center [578, 380] width 235 height 34
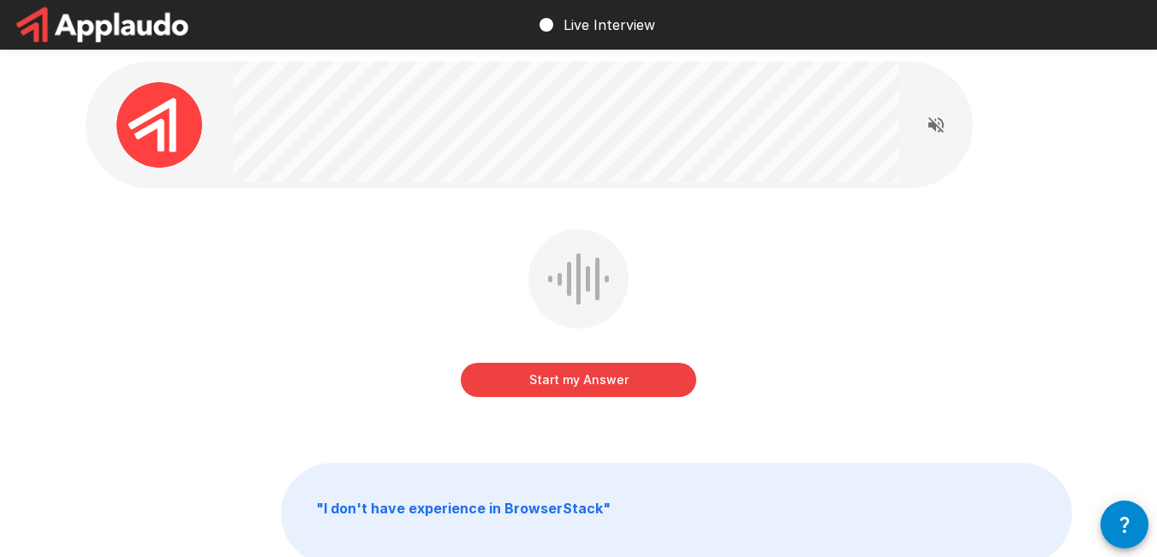
click at [592, 384] on button "Start my Answer" at bounding box center [578, 380] width 235 height 34
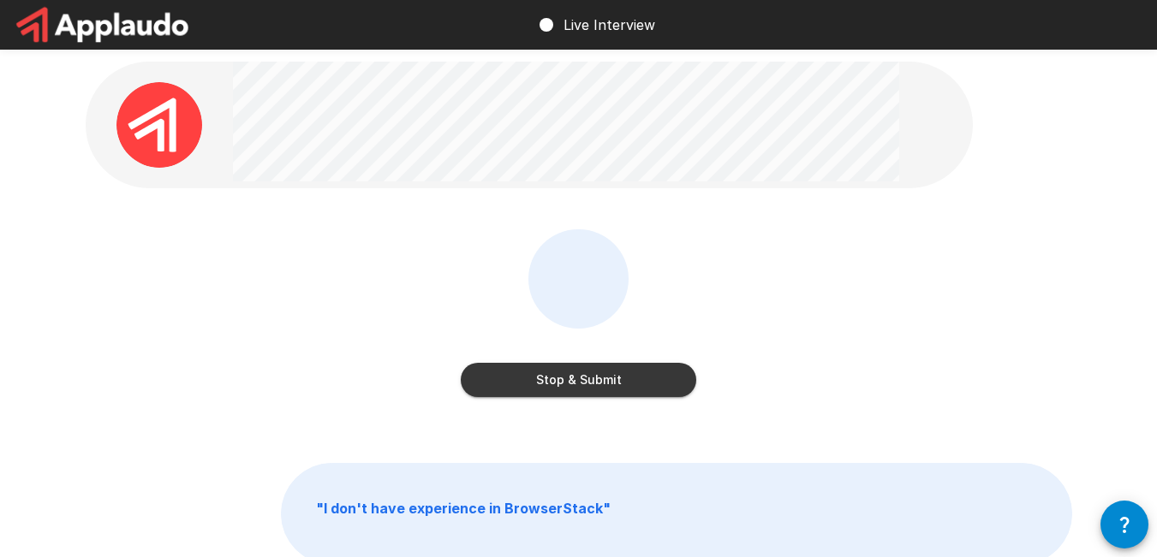
click at [592, 384] on button "Stop & Submit" at bounding box center [578, 380] width 235 height 34
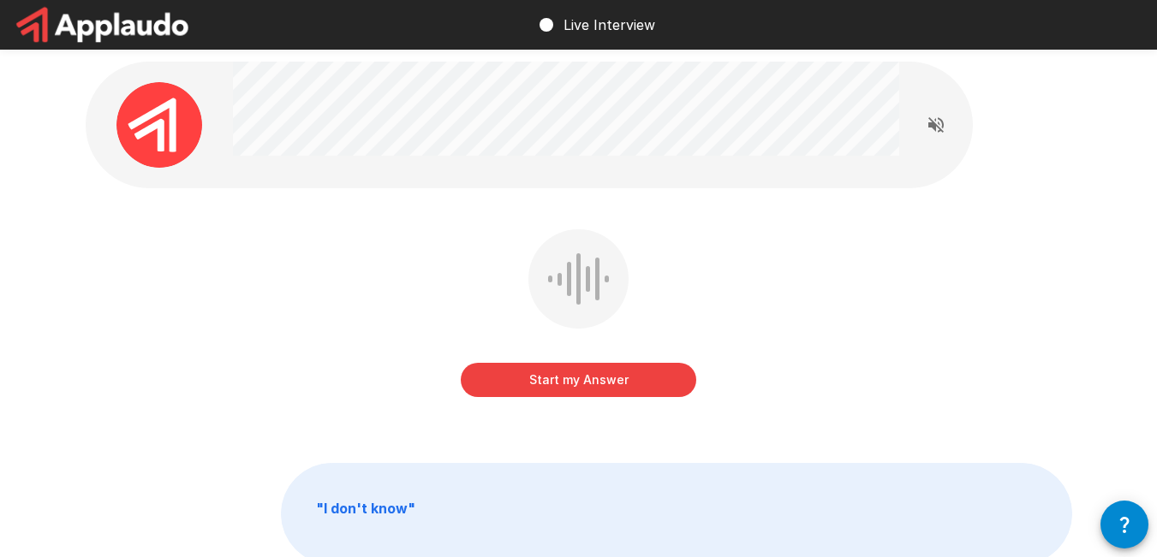
click at [592, 384] on button "Start my Answer" at bounding box center [578, 380] width 235 height 34
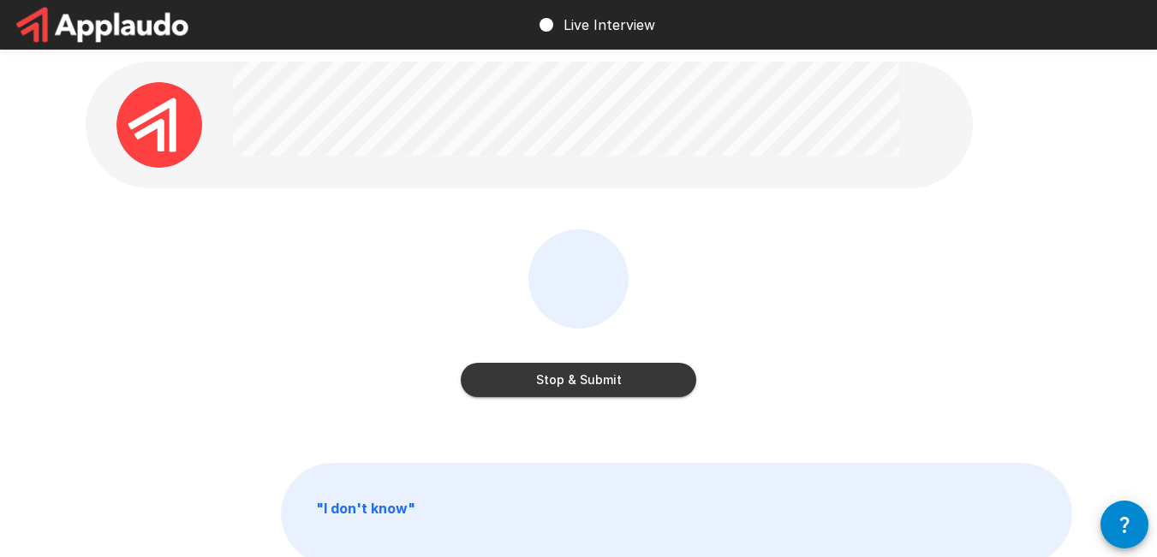
click at [589, 385] on button "Stop & Submit" at bounding box center [578, 380] width 235 height 34
click at [555, 373] on button "Stop & Submit" at bounding box center [578, 380] width 235 height 34
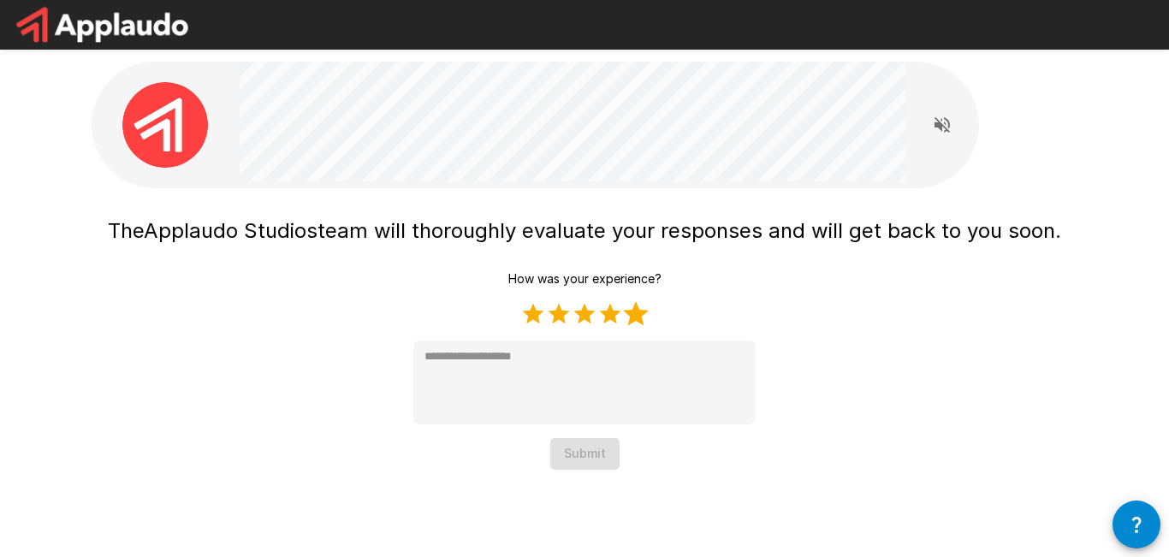
click at [638, 312] on label "5 Stars" at bounding box center [636, 314] width 26 height 26
type textarea "*"
click at [577, 449] on button "Submit" at bounding box center [584, 454] width 69 height 32
